Goal: Task Accomplishment & Management: Manage account settings

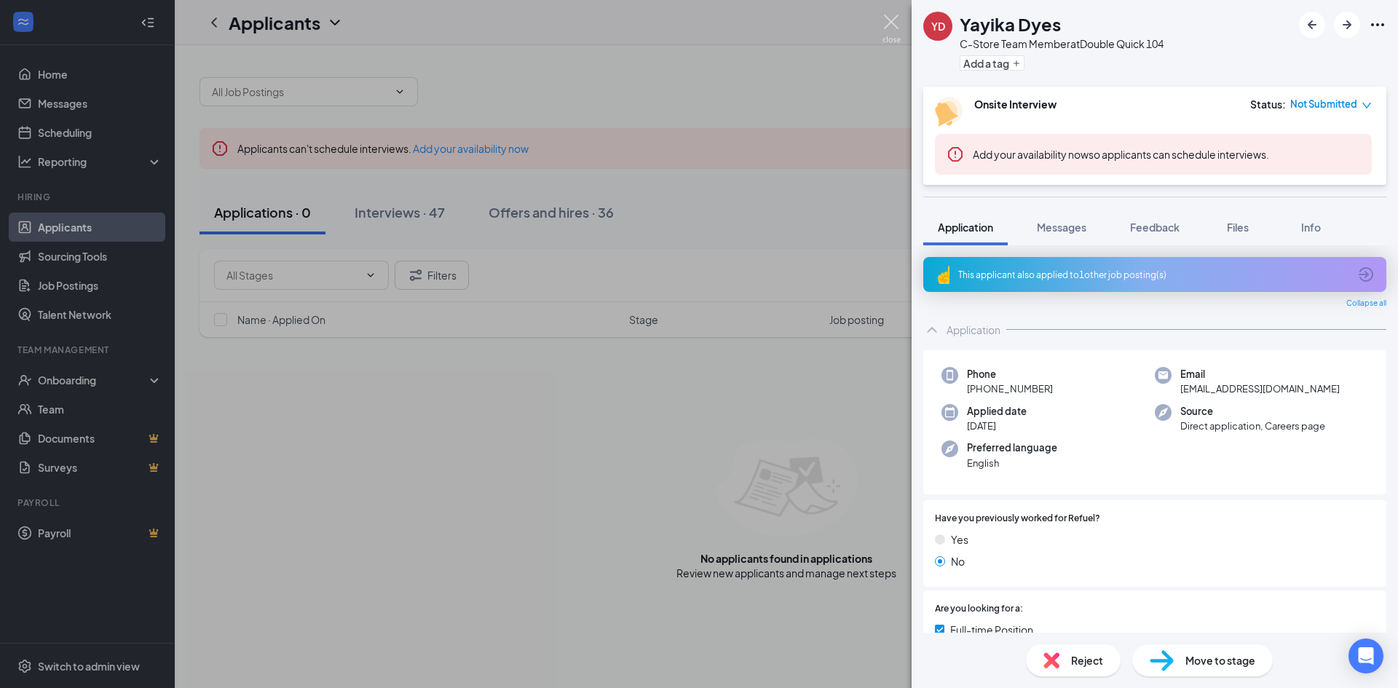
click at [894, 20] on img at bounding box center [892, 29] width 18 height 28
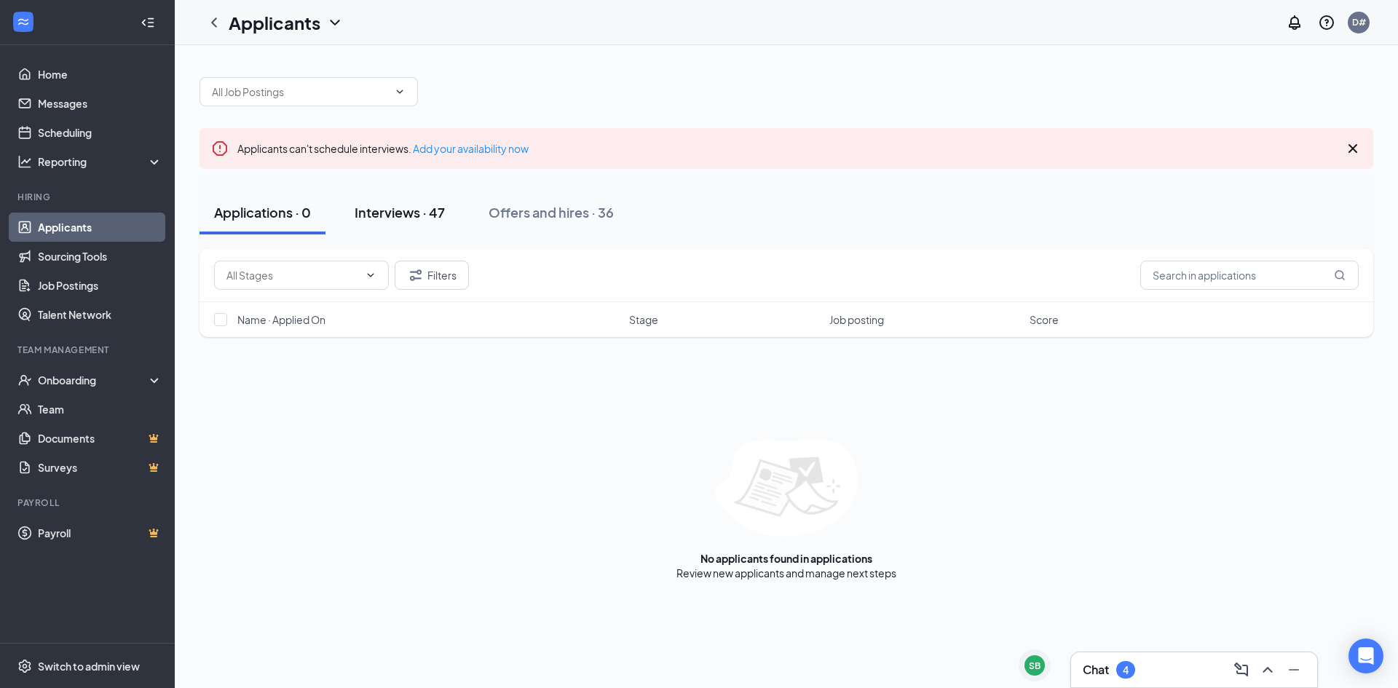
click at [395, 212] on div "Interviews · 47" at bounding box center [400, 212] width 90 height 18
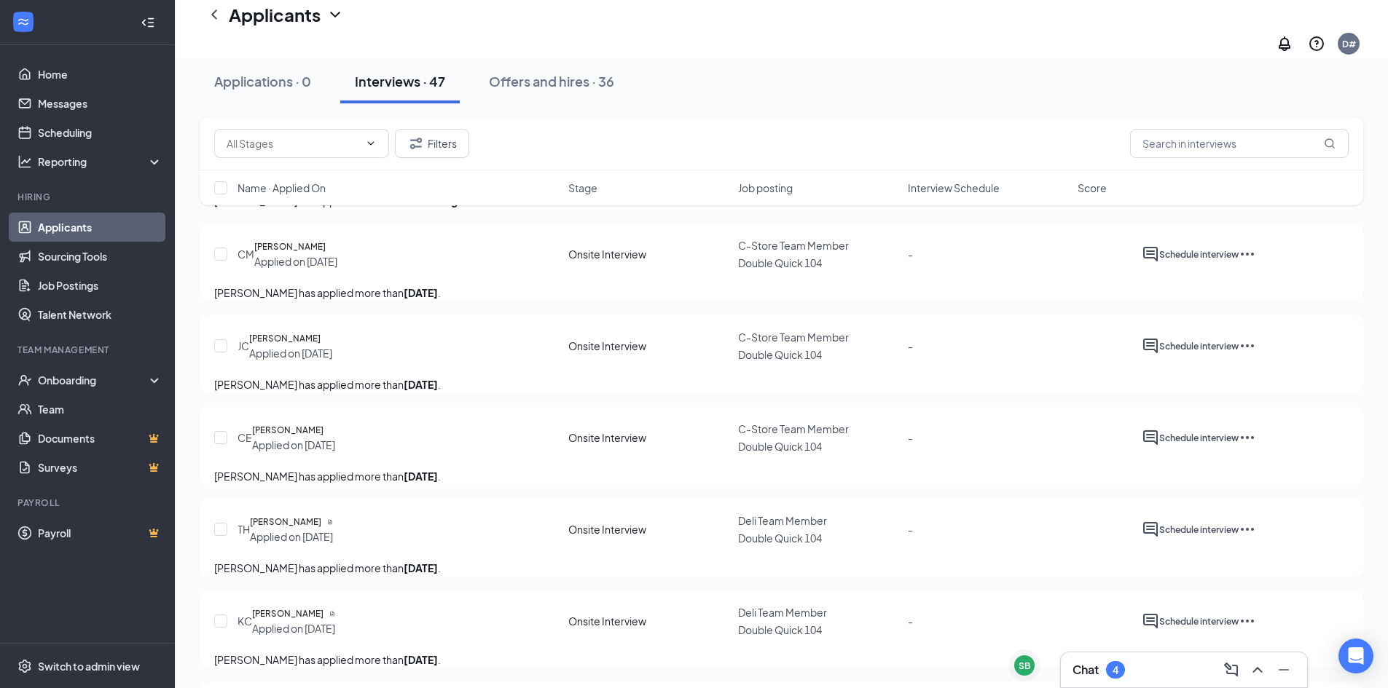
scroll to position [728, 0]
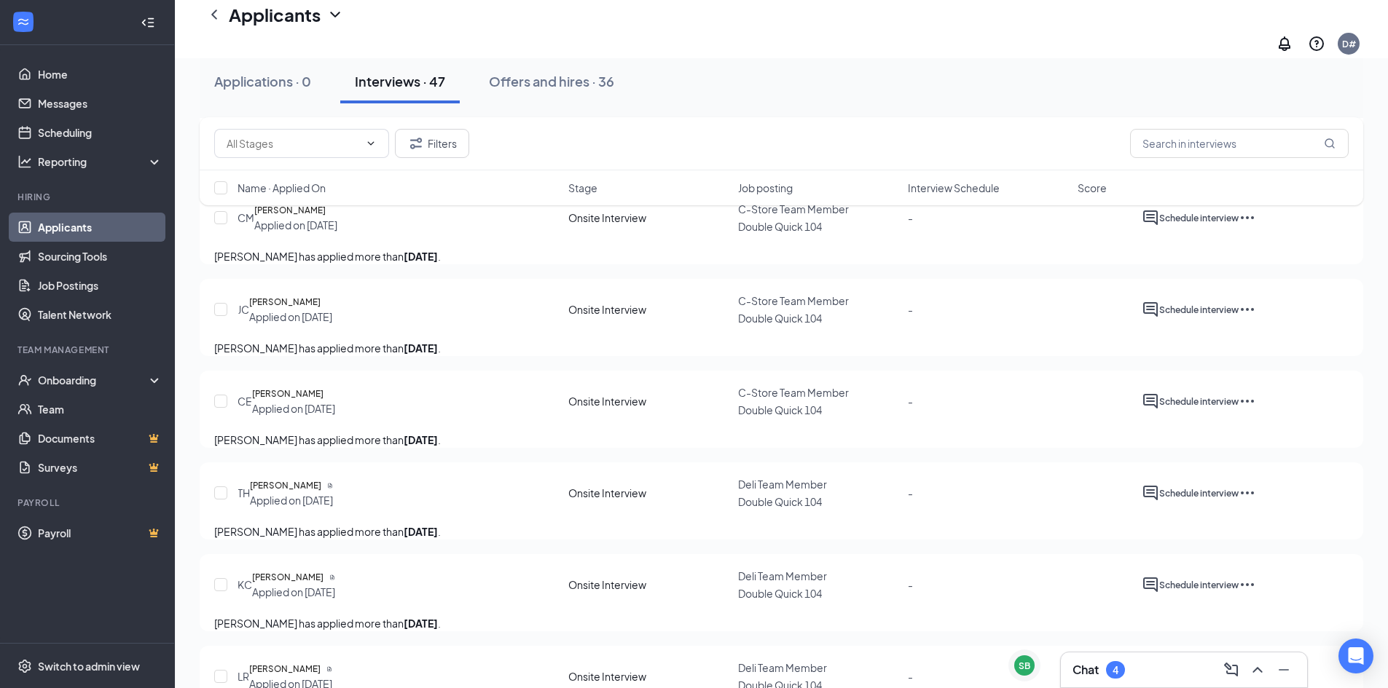
click at [795, 399] on span "C-Store Team Member" at bounding box center [793, 392] width 111 height 13
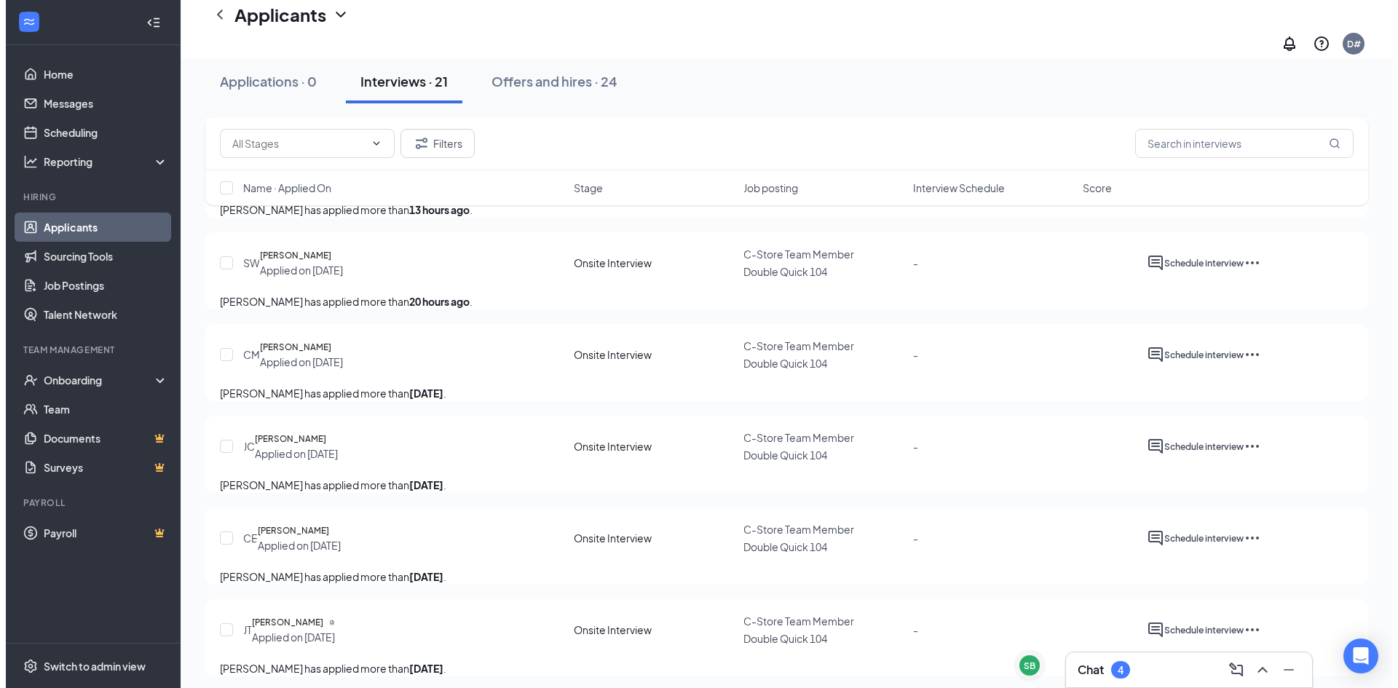
scroll to position [583, 0]
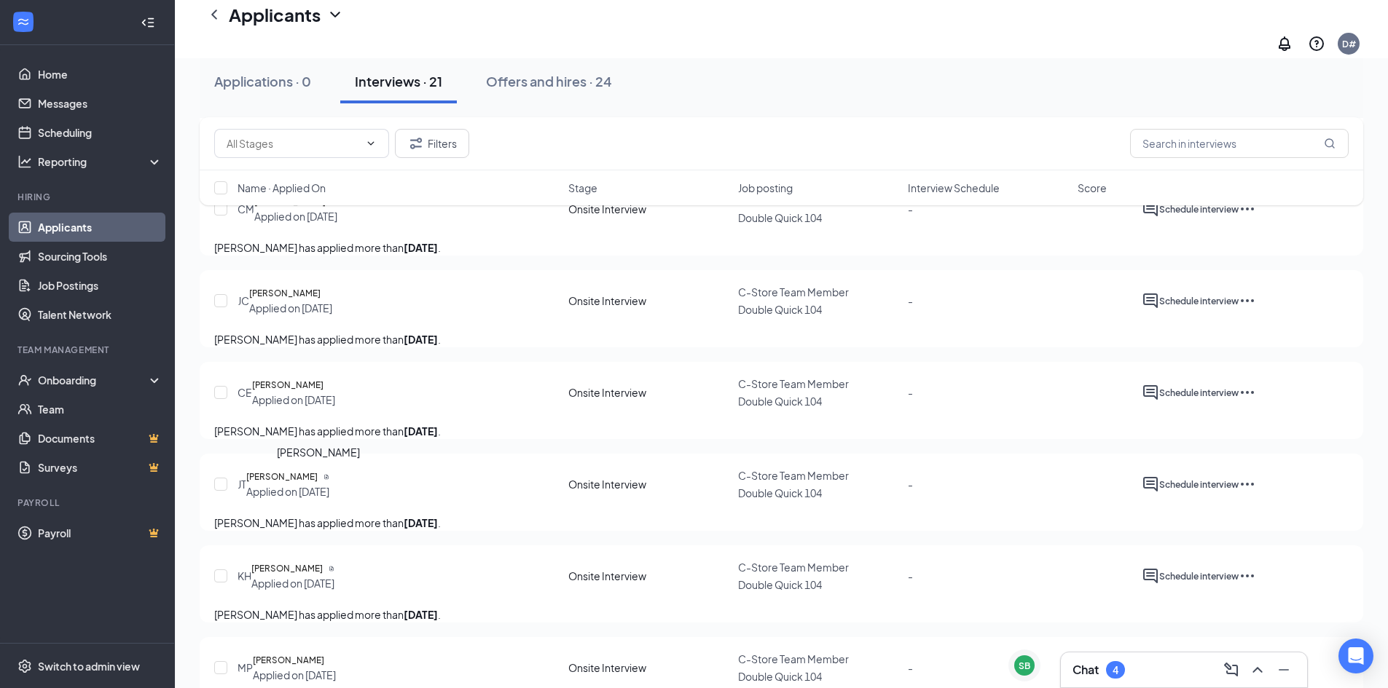
click at [320, 393] on h5 "[PERSON_NAME]" at bounding box center [287, 385] width 71 height 15
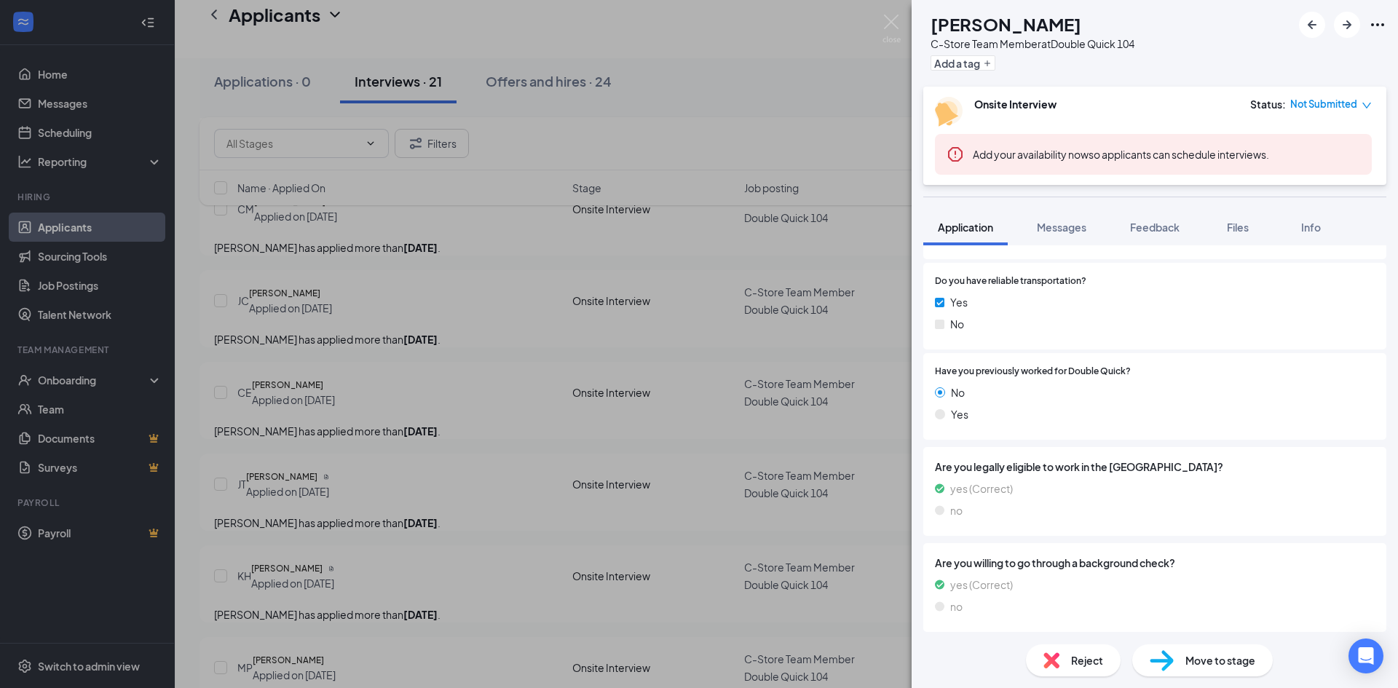
scroll to position [881, 0]
click at [1317, 219] on button "Info" at bounding box center [1311, 227] width 58 height 36
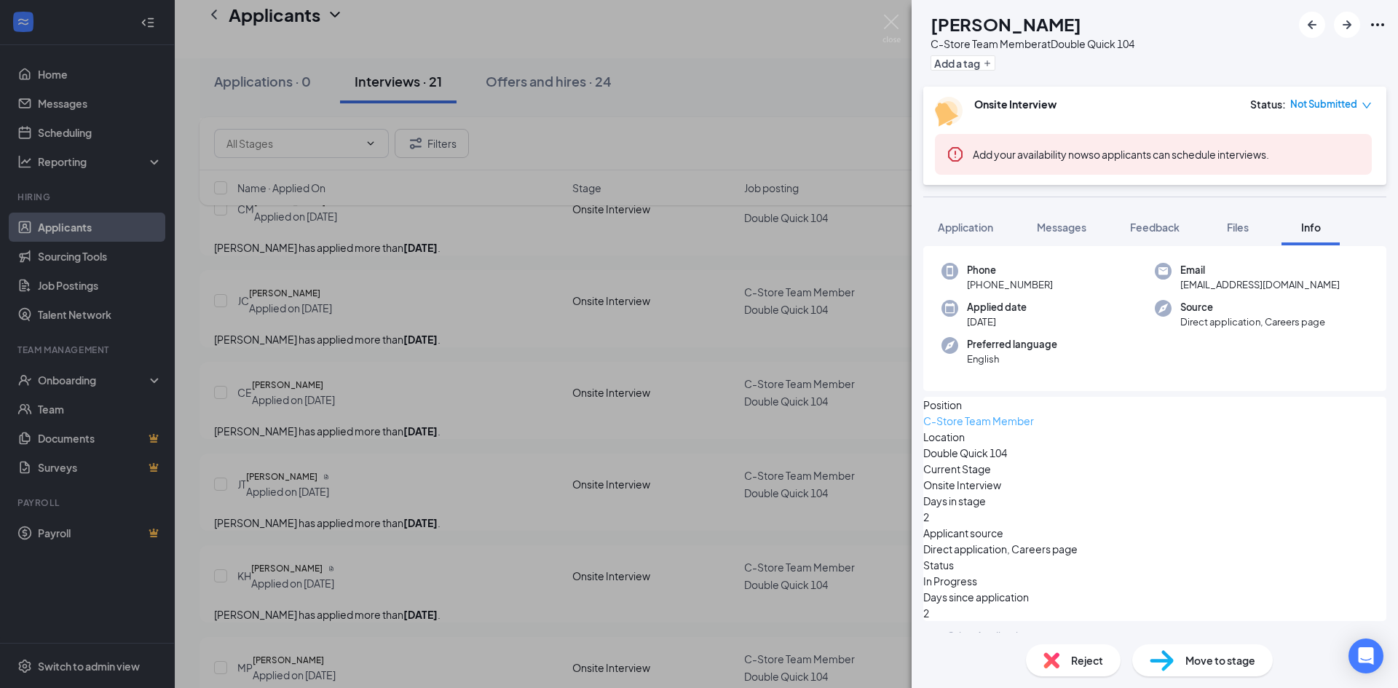
scroll to position [53, 0]
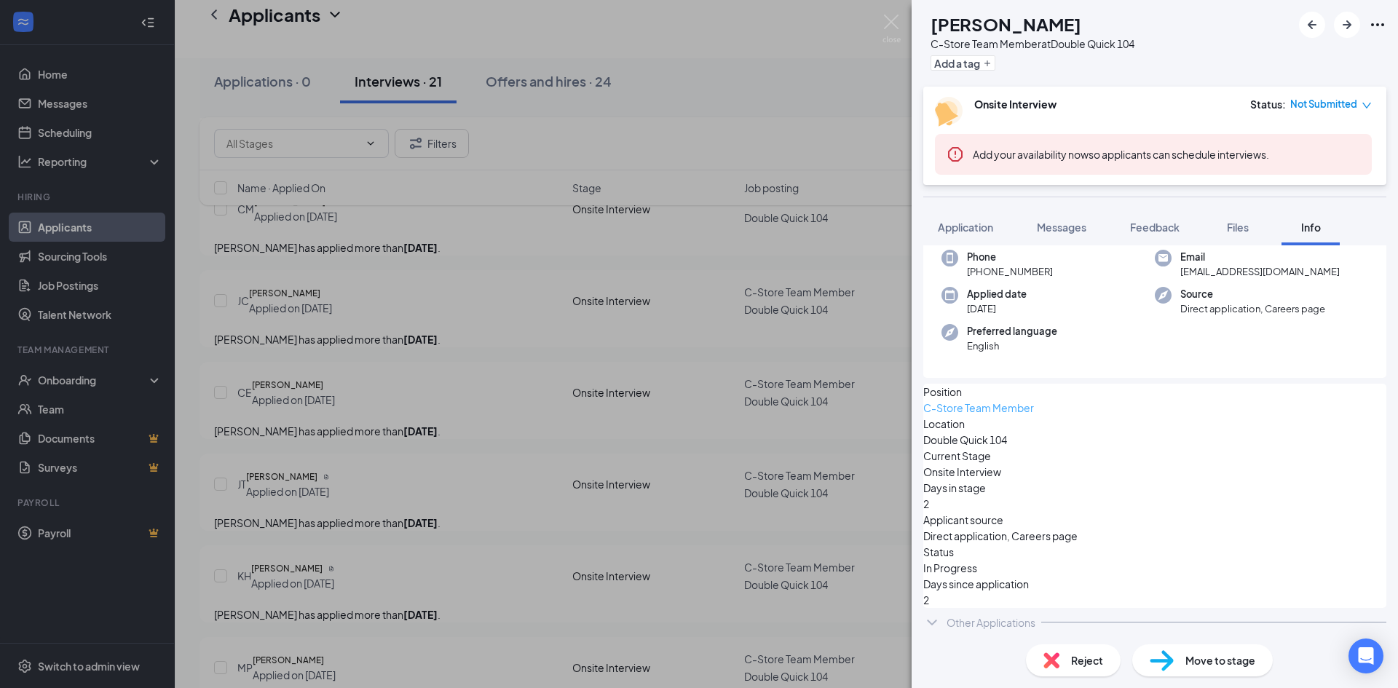
click at [1034, 401] on link "C-Store Team Member" at bounding box center [979, 407] width 111 height 13
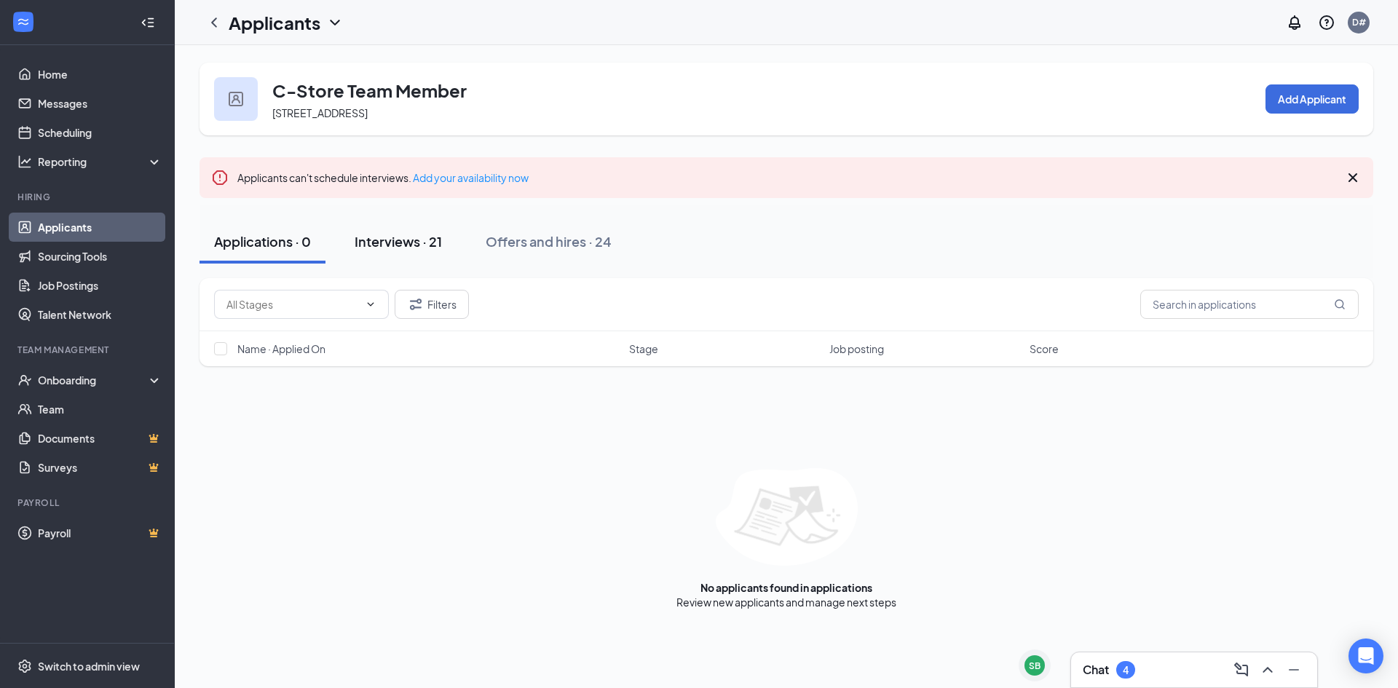
click at [369, 242] on div "Interviews · 21" at bounding box center [398, 241] width 87 height 18
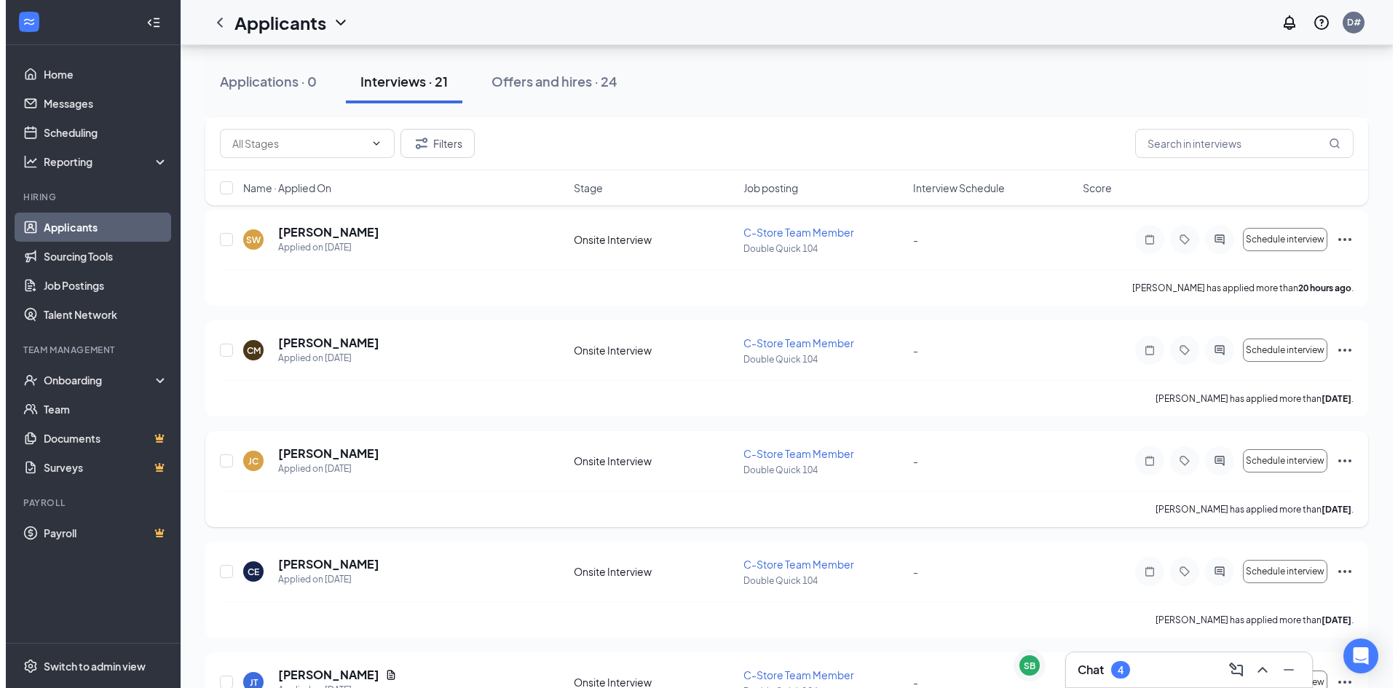
scroll to position [583, 0]
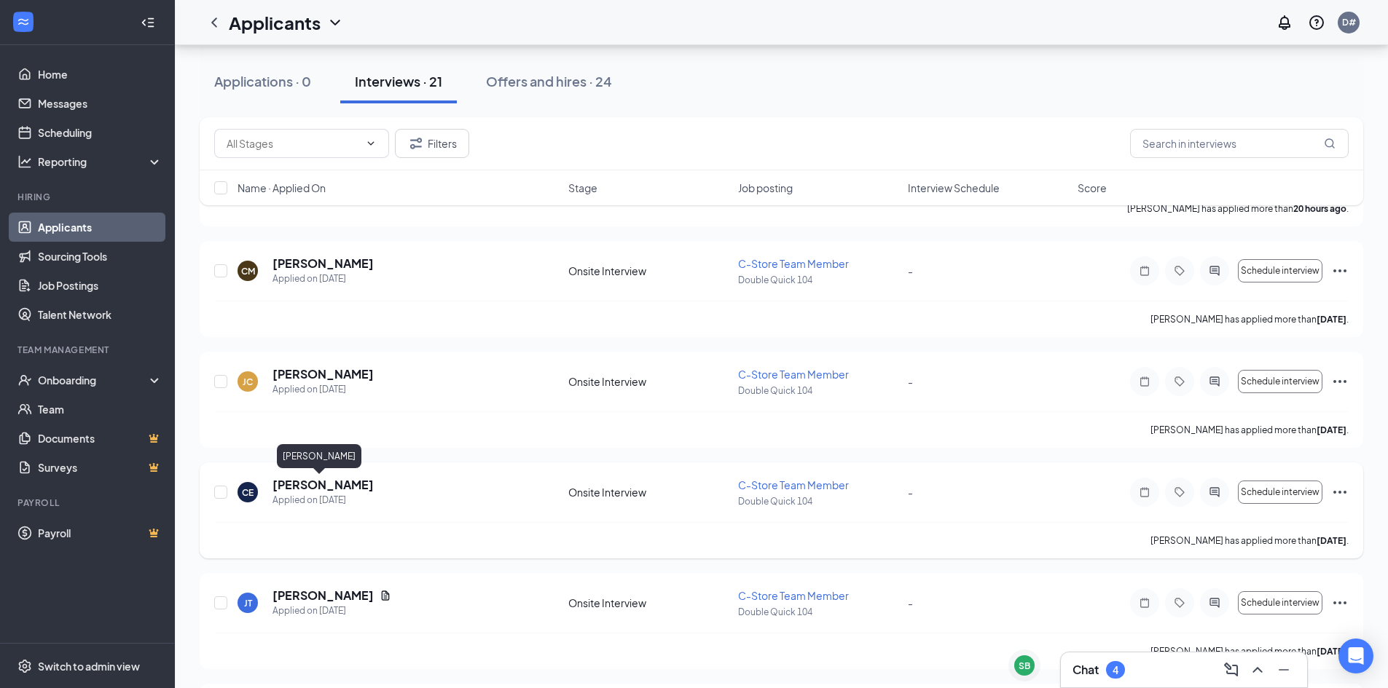
click at [293, 486] on h5 "[PERSON_NAME]" at bounding box center [322, 485] width 101 height 16
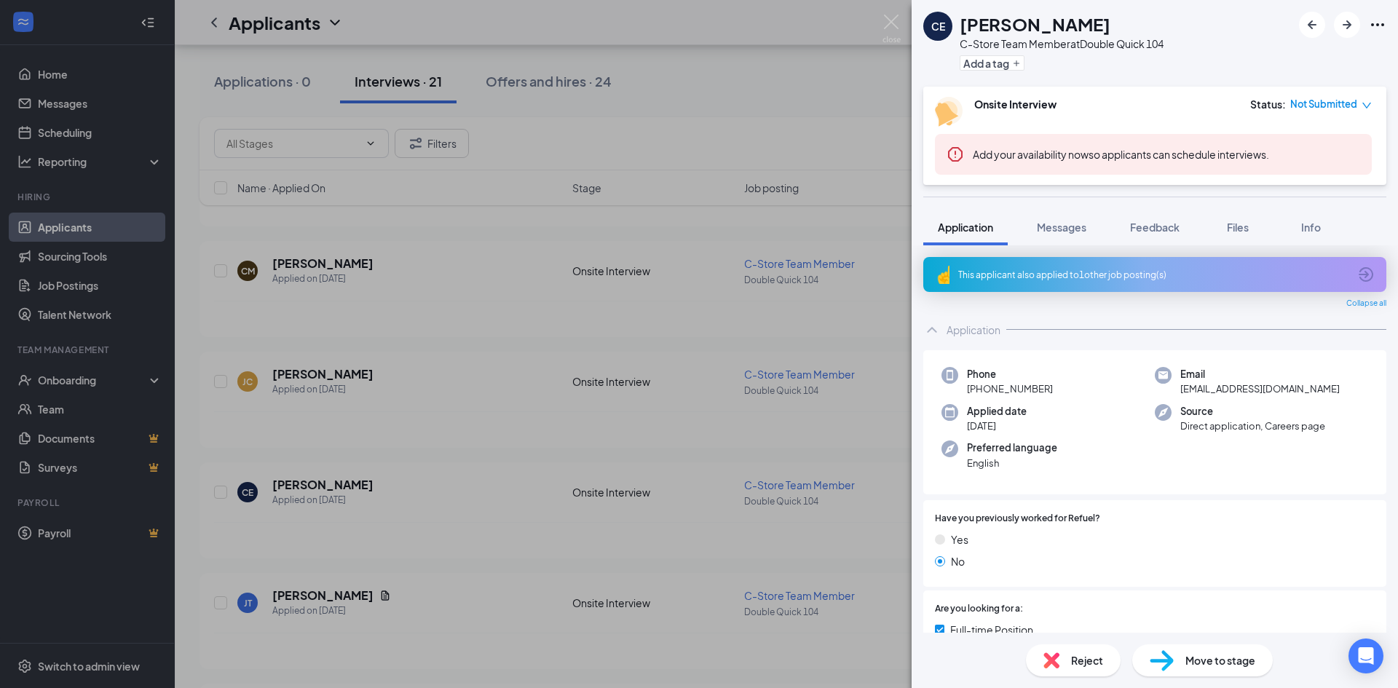
click at [1374, 26] on icon "Ellipses" at bounding box center [1377, 24] width 17 height 17
click at [1325, 58] on link "View full application" at bounding box center [1299, 58] width 157 height 15
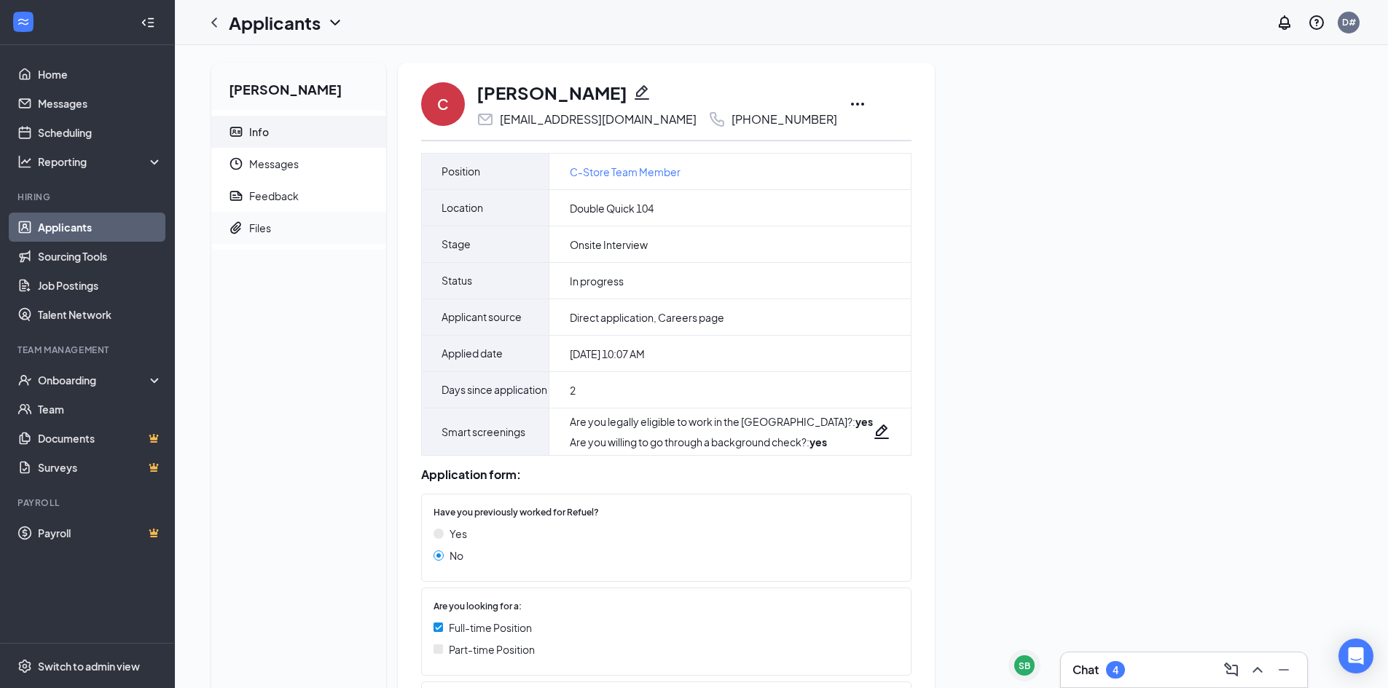
click at [278, 217] on span "Files" at bounding box center [311, 228] width 125 height 32
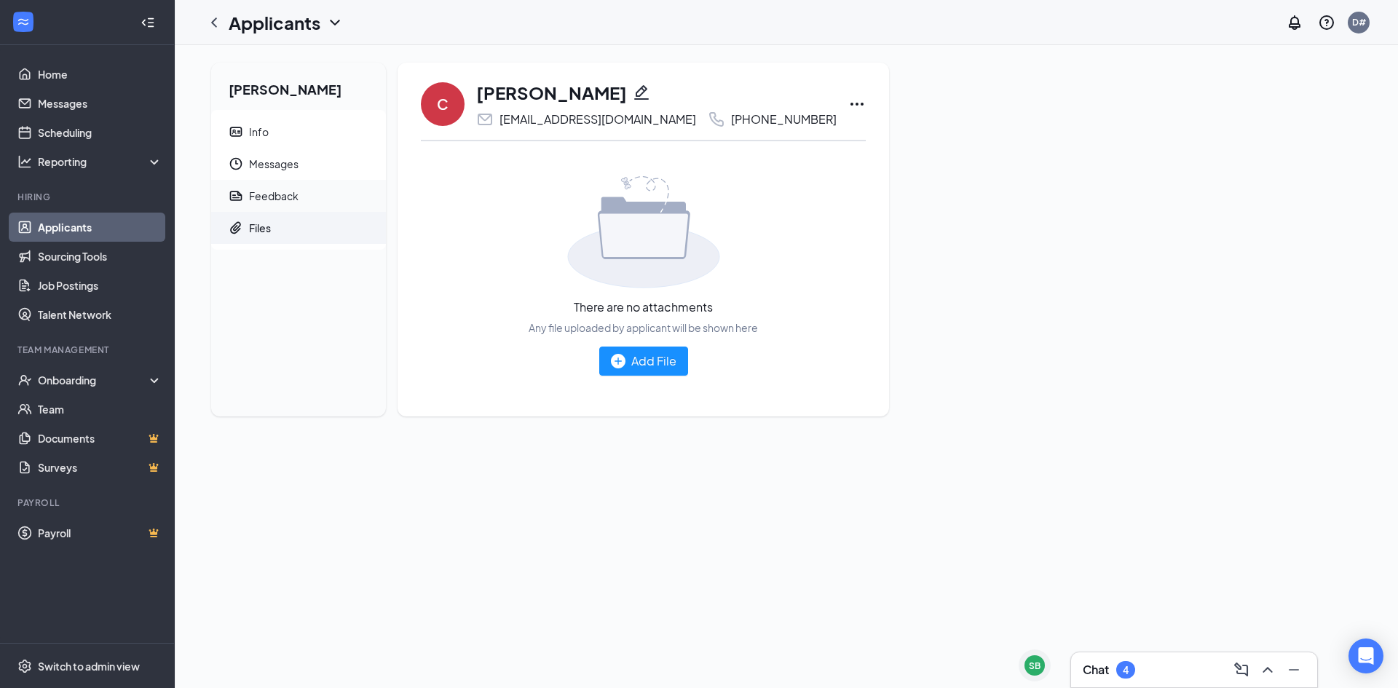
click at [267, 197] on div "Feedback" at bounding box center [274, 196] width 50 height 15
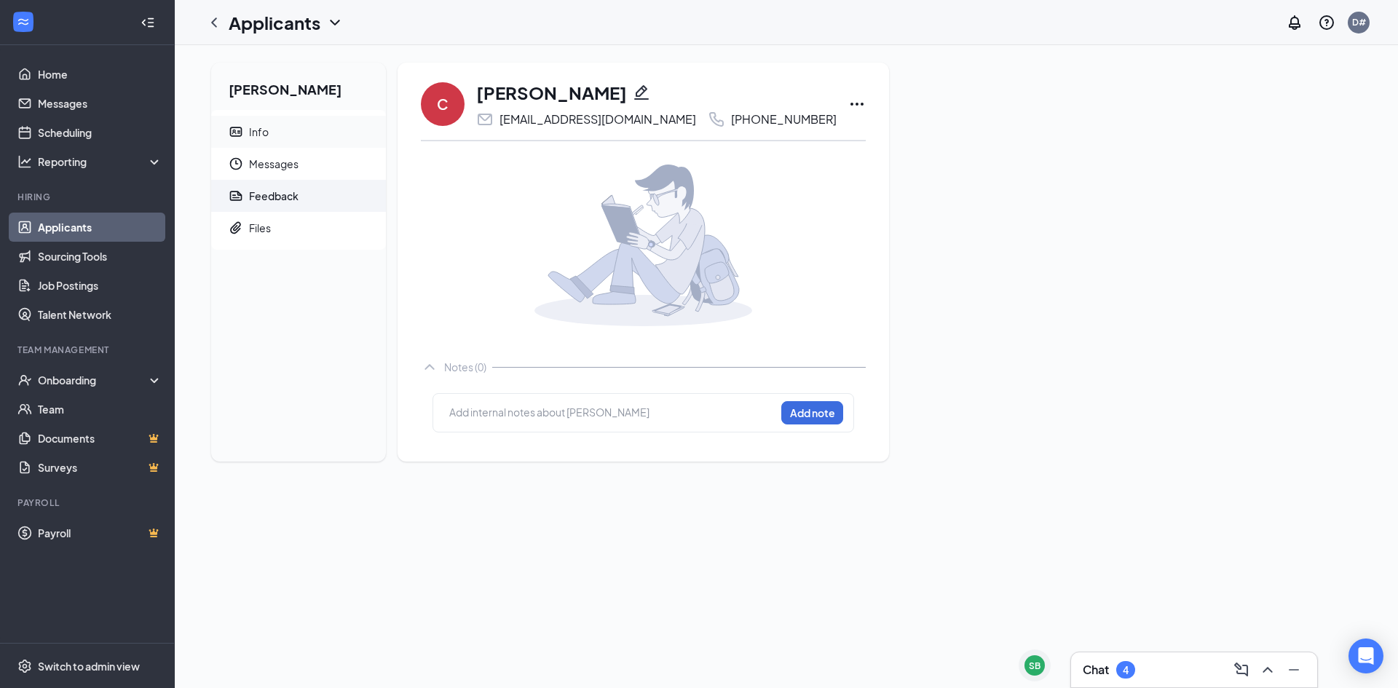
click at [259, 141] on span "Info" at bounding box center [311, 132] width 125 height 32
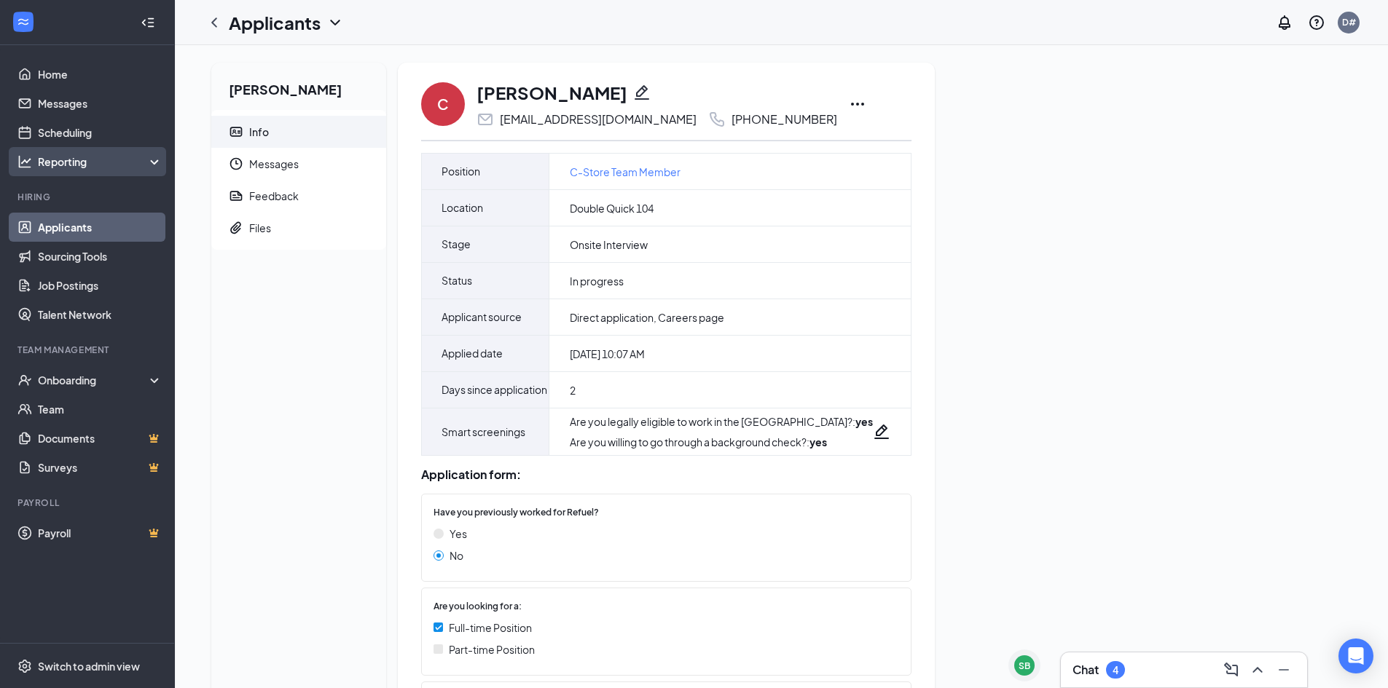
click at [66, 165] on div "Reporting" at bounding box center [100, 161] width 125 height 15
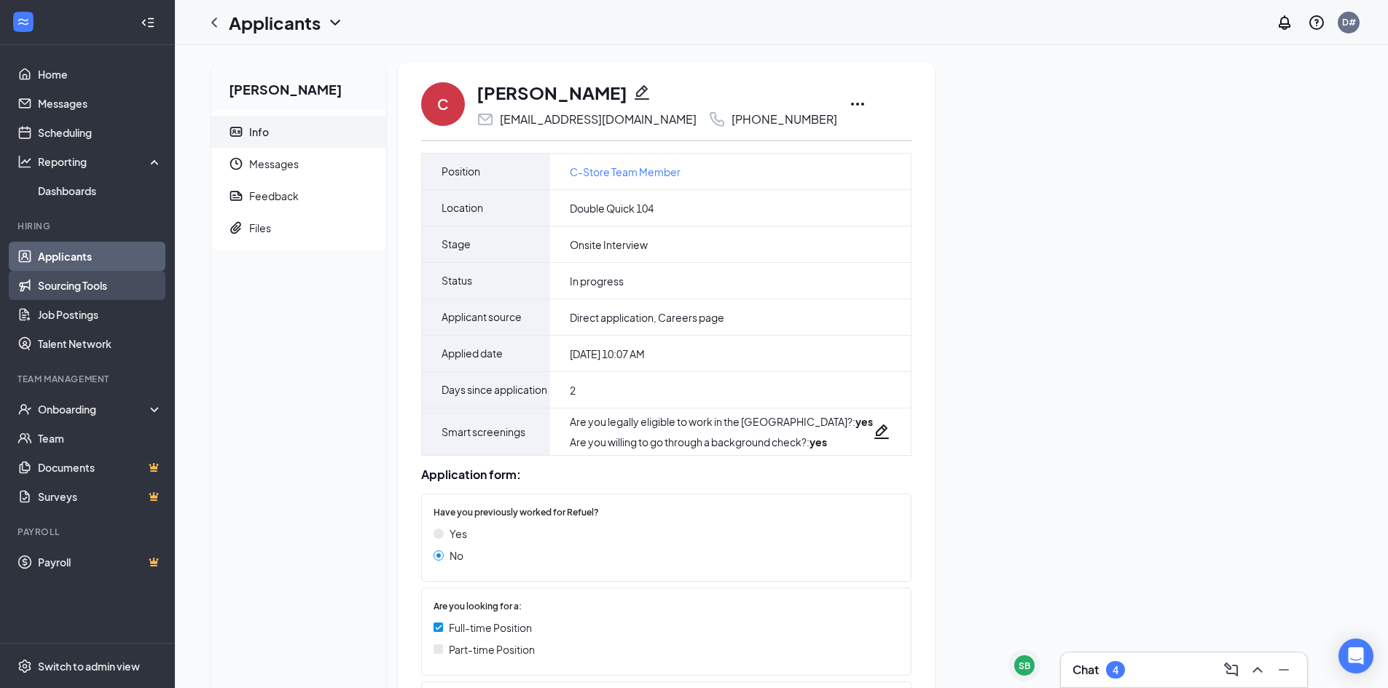
click at [82, 296] on link "Sourcing Tools" at bounding box center [100, 285] width 125 height 29
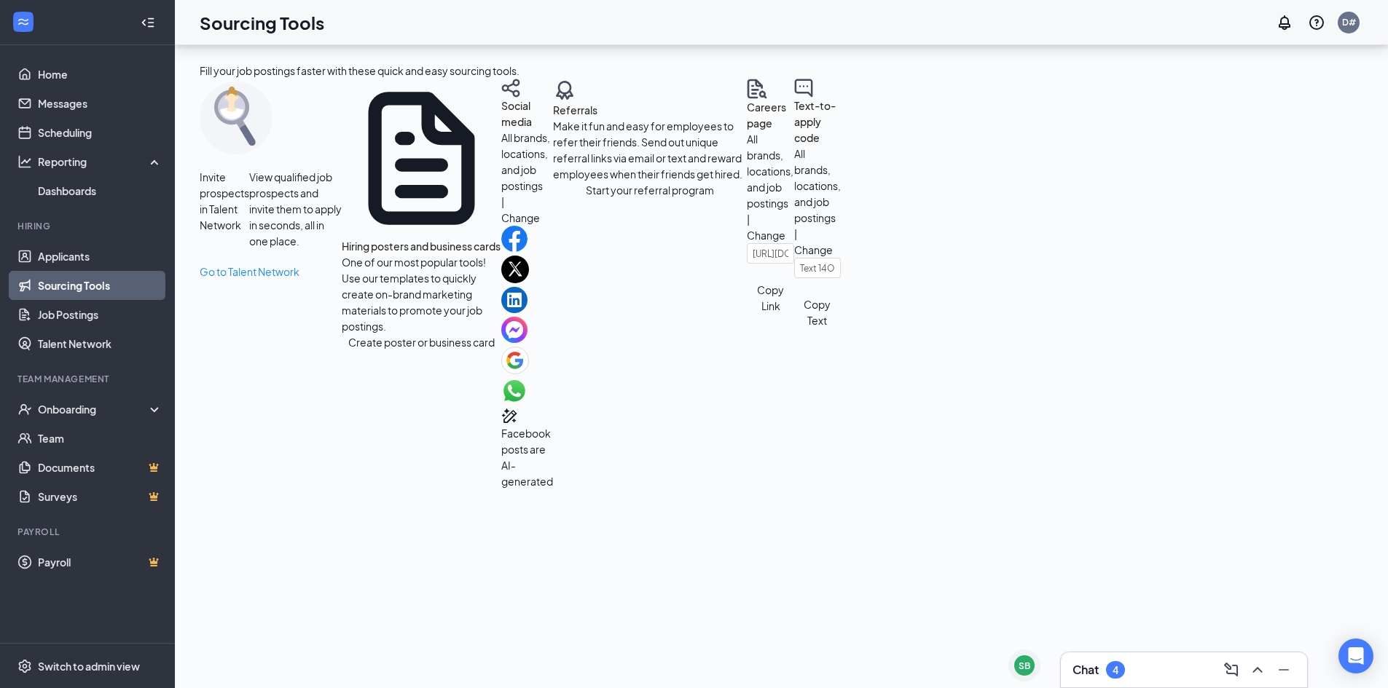
scroll to position [245, 0]
click at [84, 313] on link "Job Postings" at bounding box center [100, 314] width 125 height 29
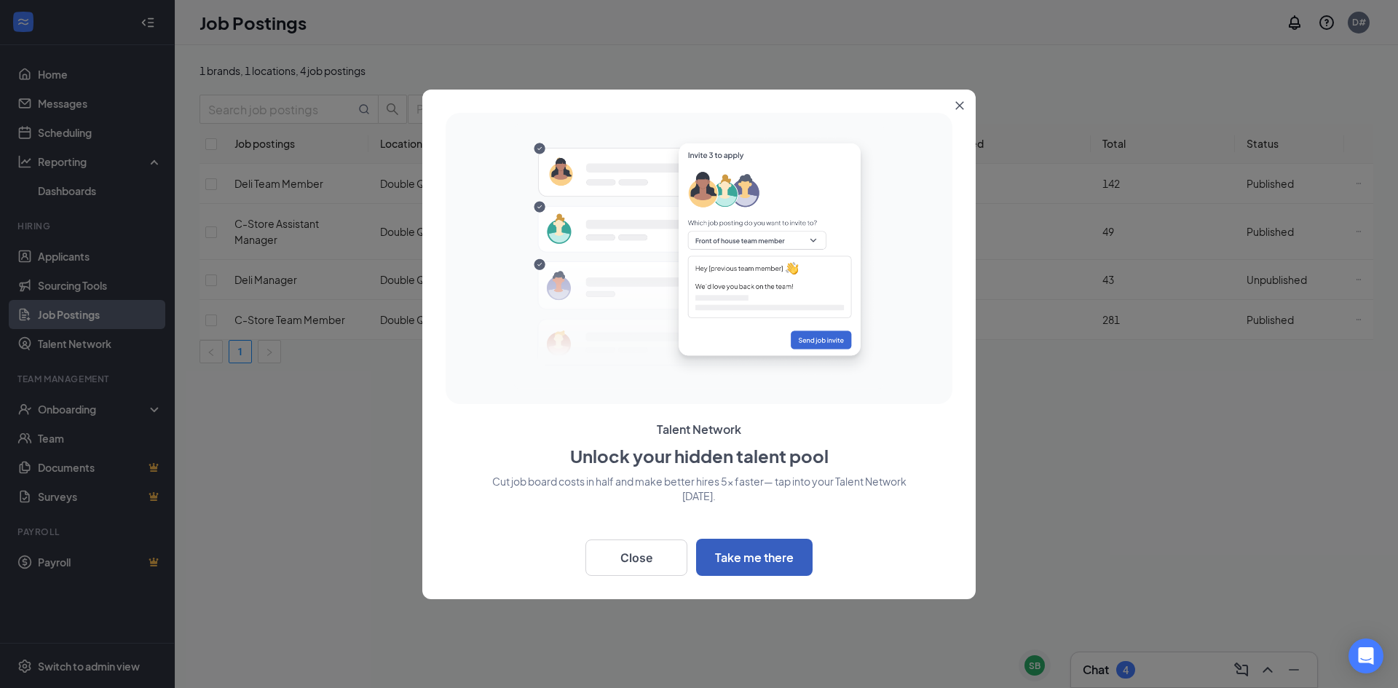
click at [707, 568] on button "Take me there" at bounding box center [754, 557] width 117 height 37
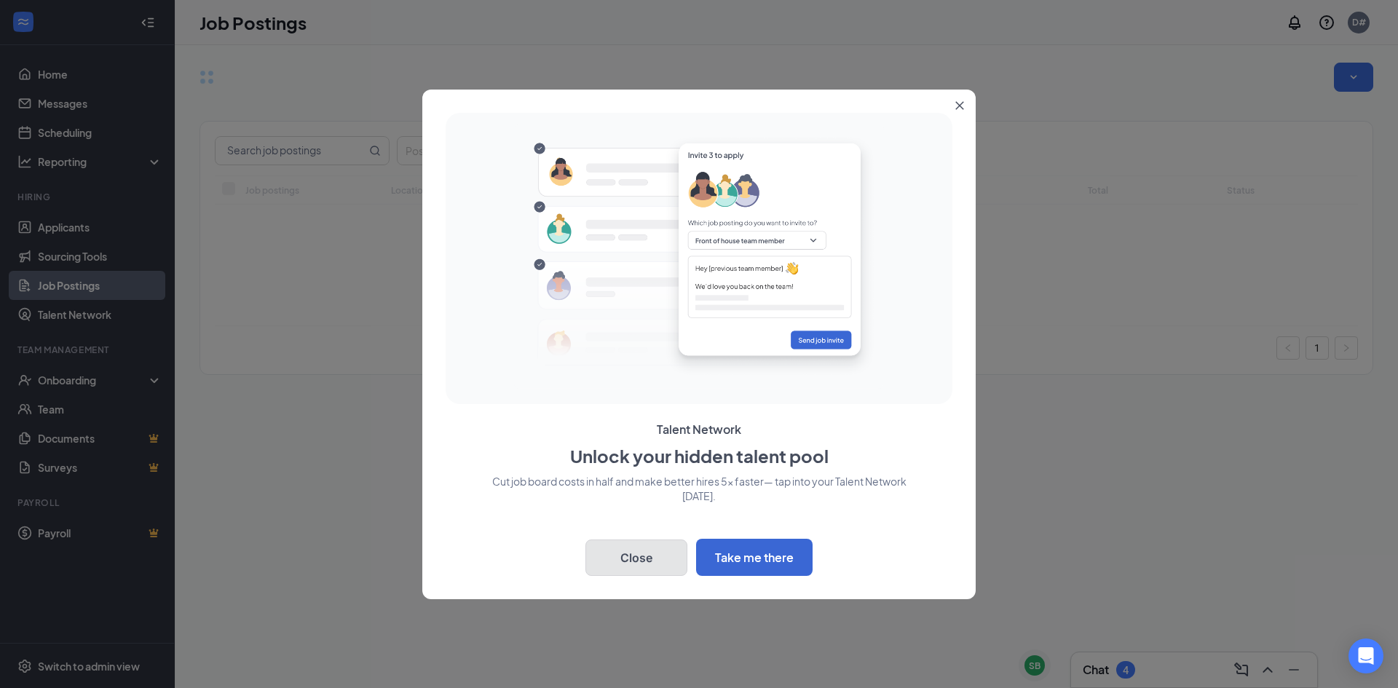
click at [593, 559] on button "Close" at bounding box center [637, 558] width 102 height 36
